Goal: Find specific page/section: Find specific page/section

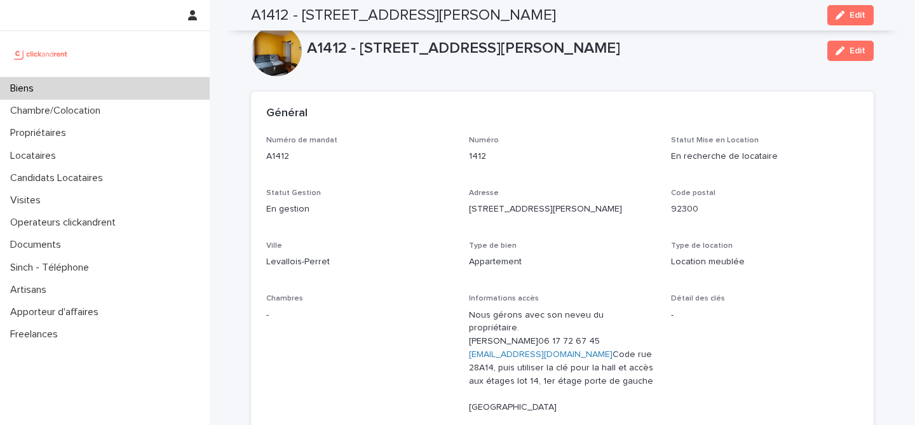
scroll to position [3789, 0]
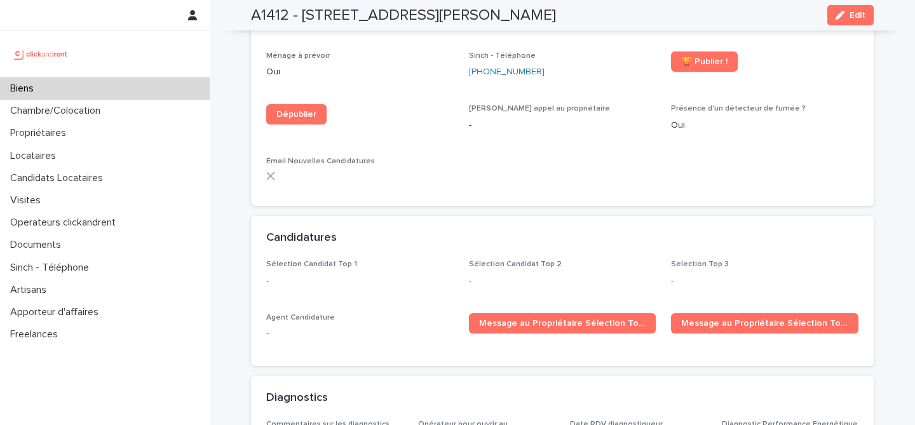
click at [79, 87] on div "Biens" at bounding box center [105, 88] width 210 height 22
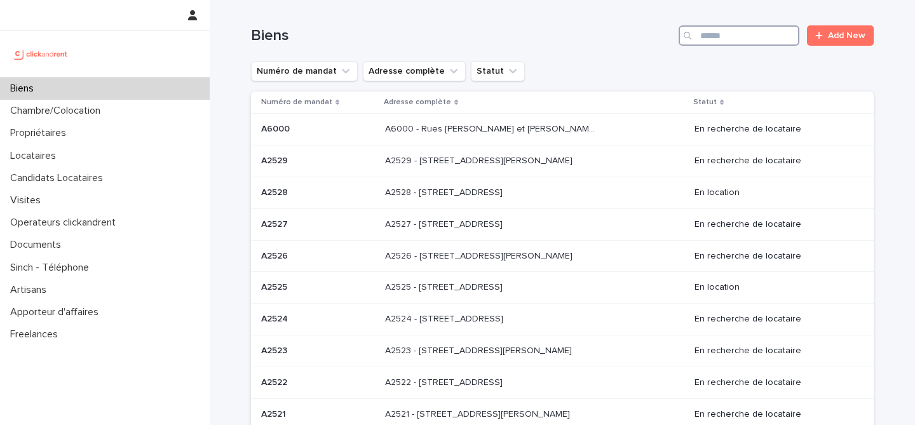
click at [708, 40] on input "Search" at bounding box center [738, 35] width 121 height 20
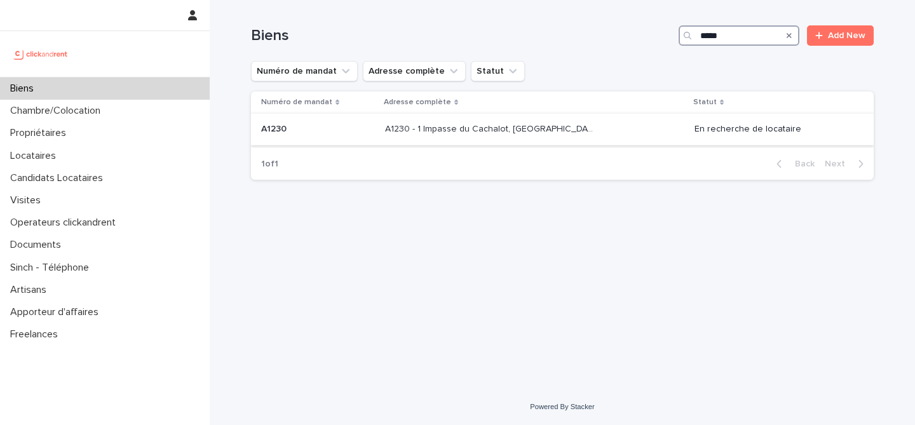
type input "*****"
click at [452, 121] on div "A1230 - 1 Impasse du Cachalot, [GEOGRAPHIC_DATA]-[GEOGRAPHIC_DATA] 92290 A1230 …" at bounding box center [534, 129] width 299 height 21
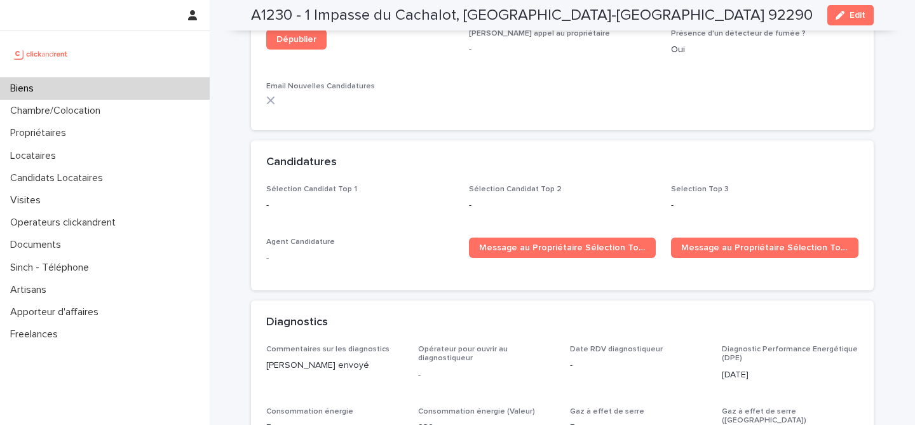
scroll to position [4024, 0]
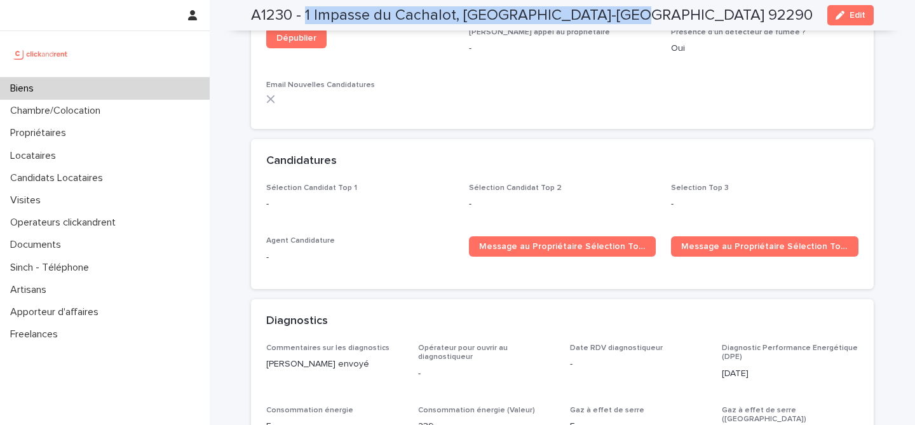
drag, startPoint x: 306, startPoint y: 18, endPoint x: 621, endPoint y: 25, distance: 315.1
click at [621, 25] on div "A1230 - 1 Impasse du Cachalot, [GEOGRAPHIC_DATA]-[GEOGRAPHIC_DATA] 92290 Edit" at bounding box center [562, 15] width 622 height 30
copy h2 "1 Impasse du Cachalot, [GEOGRAPHIC_DATA]-[GEOGRAPHIC_DATA] 92290"
click at [116, 92] on div "Biens" at bounding box center [105, 88] width 210 height 22
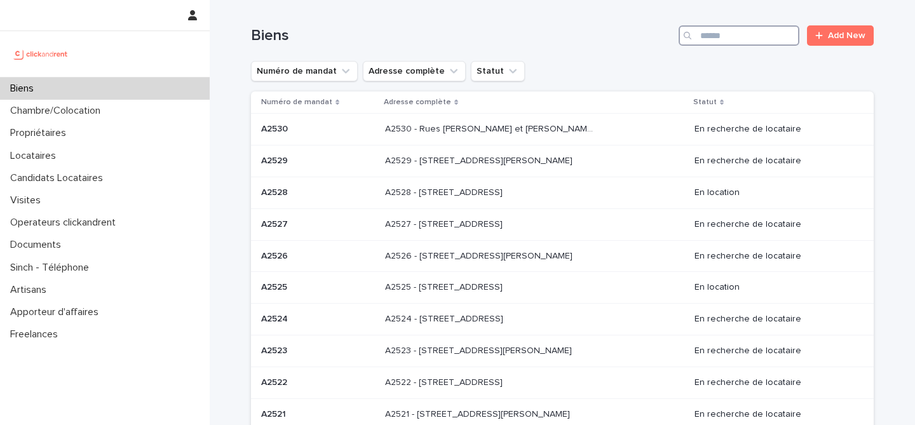
click at [716, 42] on input "Search" at bounding box center [738, 35] width 121 height 20
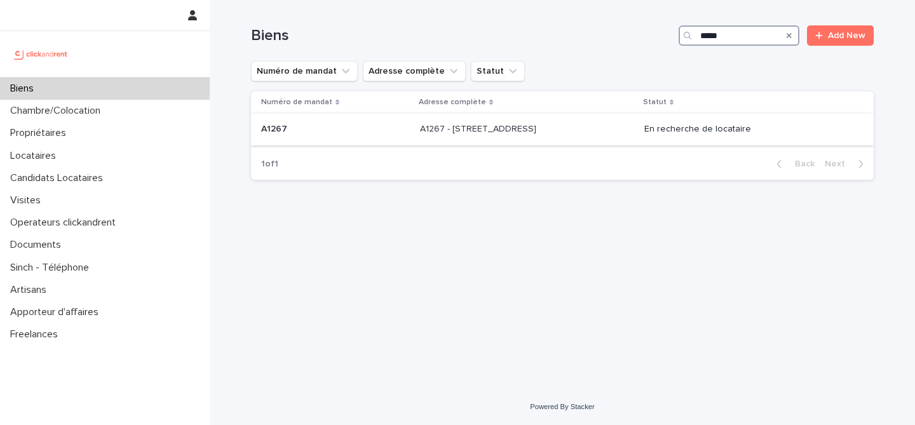
type input "*****"
click at [415, 130] on td "A1267 - [STREET_ADDRESS][GEOGRAPHIC_DATA][STREET_ADDRESS]" at bounding box center [527, 130] width 224 height 32
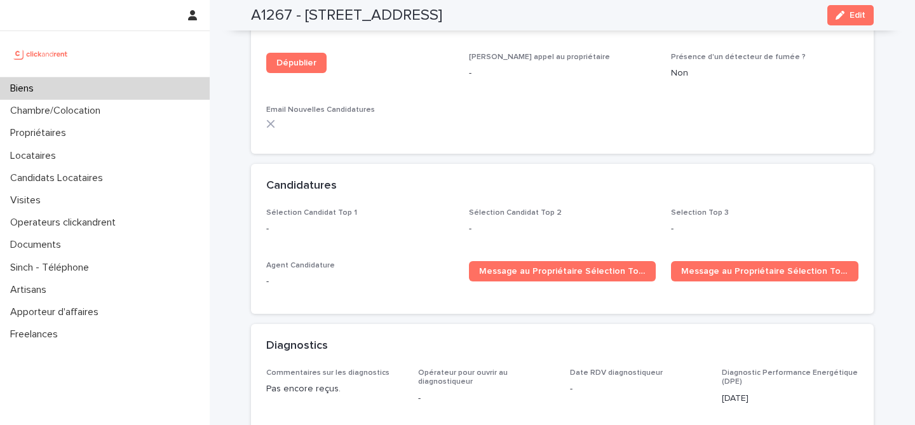
scroll to position [3759, 0]
click at [854, 21] on button "Edit" at bounding box center [850, 15] width 46 height 20
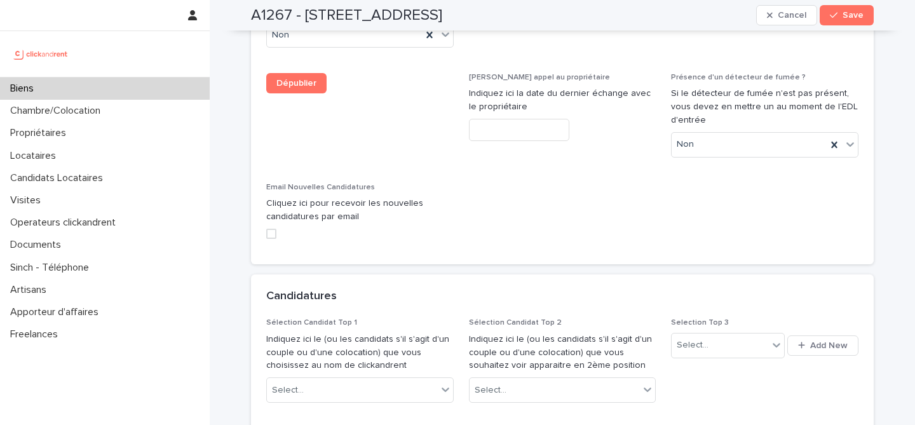
scroll to position [5936, 0]
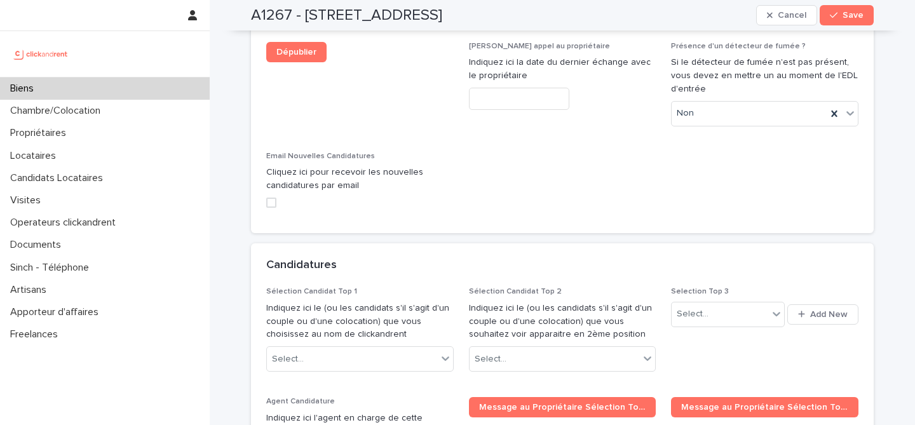
drag, startPoint x: 306, startPoint y: 11, endPoint x: 619, endPoint y: 22, distance: 313.3
click at [619, 22] on div "A1267 - [STREET_ADDRESS] Save" at bounding box center [562, 15] width 622 height 30
copy h2 "[STREET_ADDRESS]"
click at [142, 90] on div "Biens" at bounding box center [105, 88] width 210 height 22
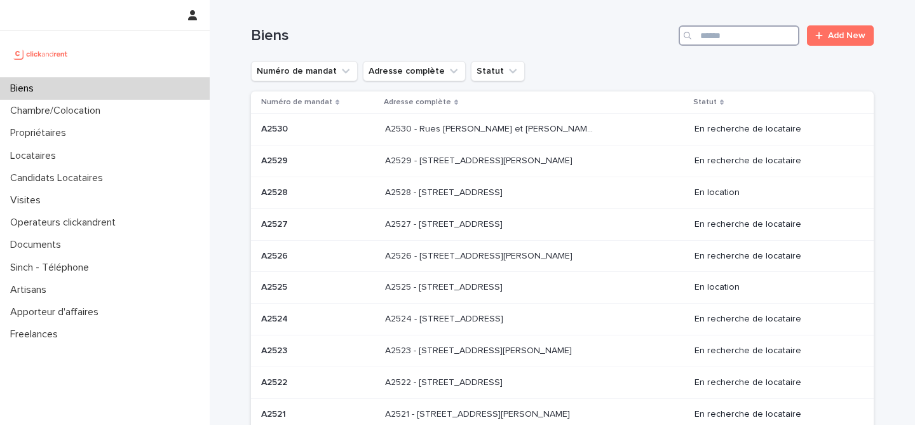
click at [748, 35] on input "Search" at bounding box center [738, 35] width 121 height 20
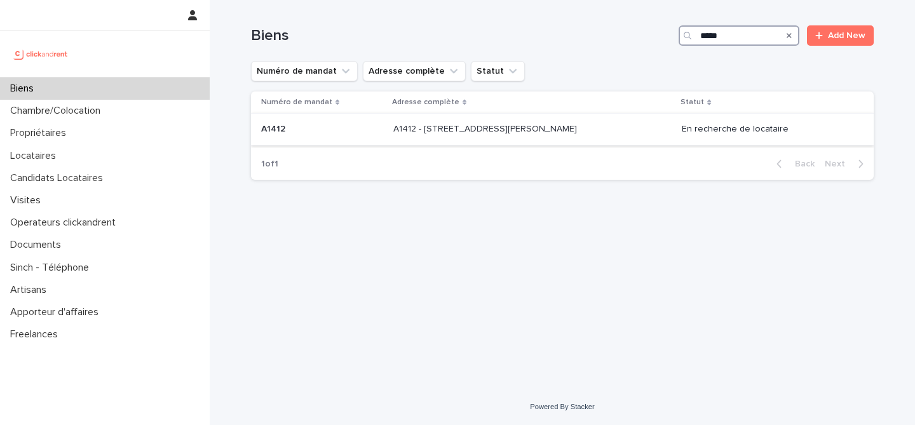
type input "*****"
click at [372, 135] on td "A1412 A1412" at bounding box center [319, 130] width 137 height 32
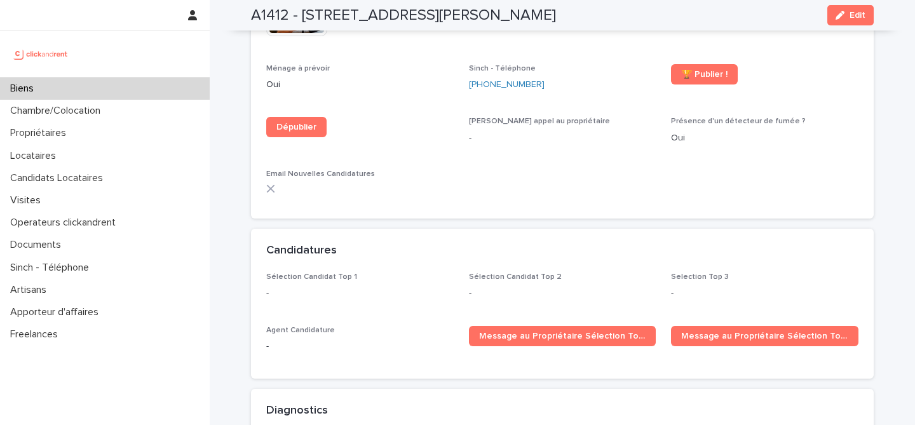
scroll to position [3778, 0]
